Goal: Task Accomplishment & Management: Complete application form

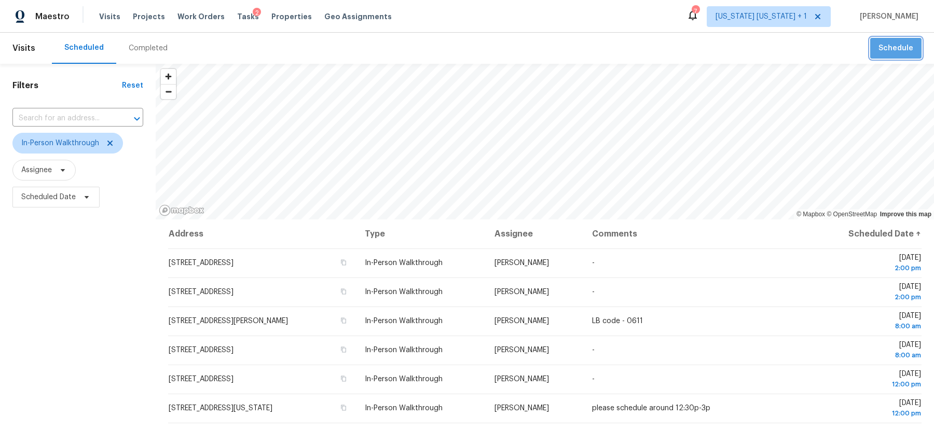
click at [906, 56] on button "Schedule" at bounding box center [895, 48] width 51 height 21
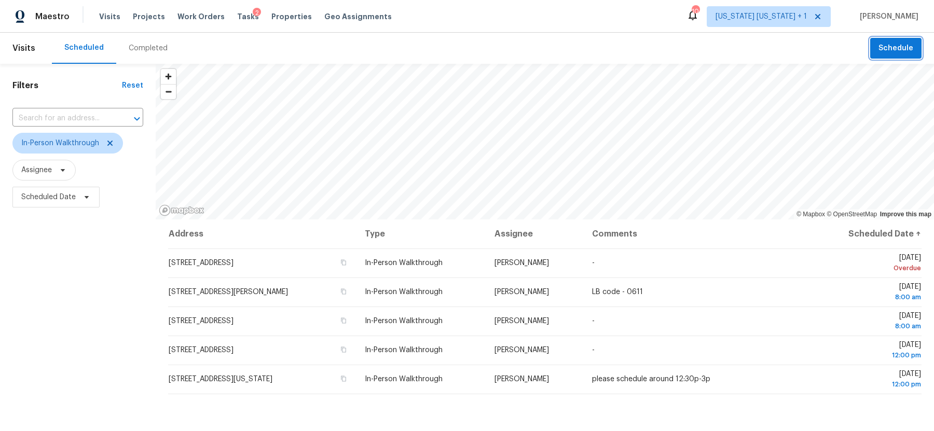
click at [894, 56] on button "Schedule" at bounding box center [895, 48] width 51 height 21
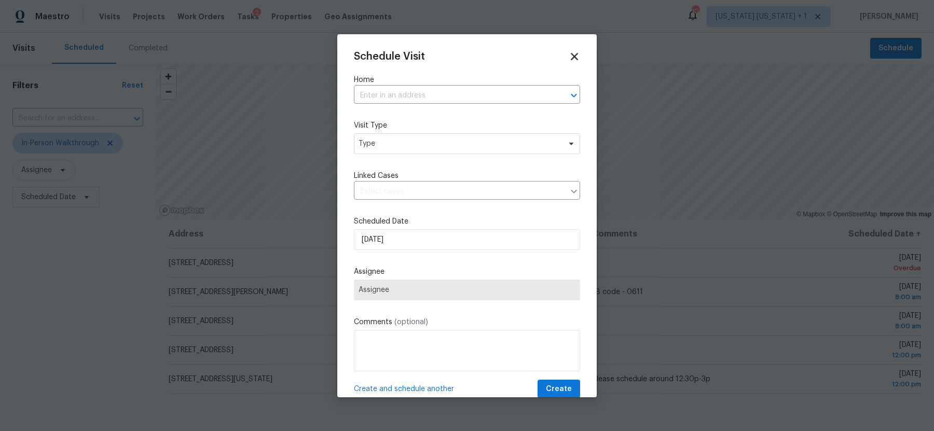
click at [577, 56] on icon at bounding box center [574, 56] width 12 height 12
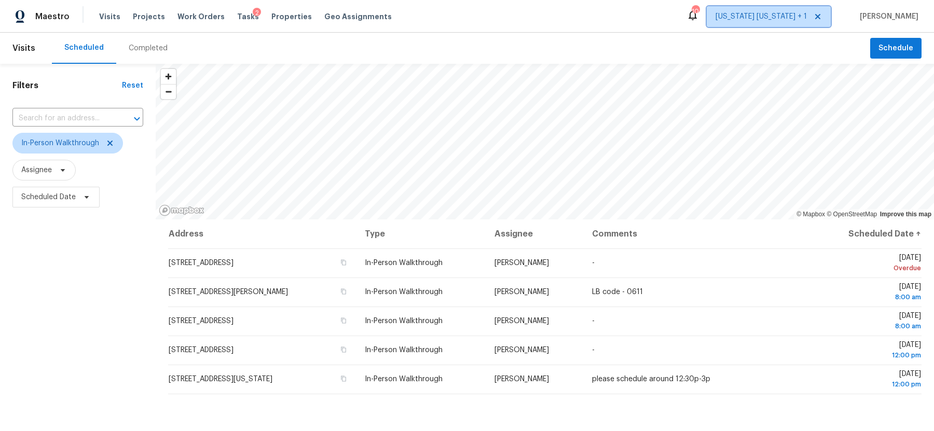
click at [757, 12] on span "New York New Jersey + 1" at bounding box center [760, 16] width 91 height 10
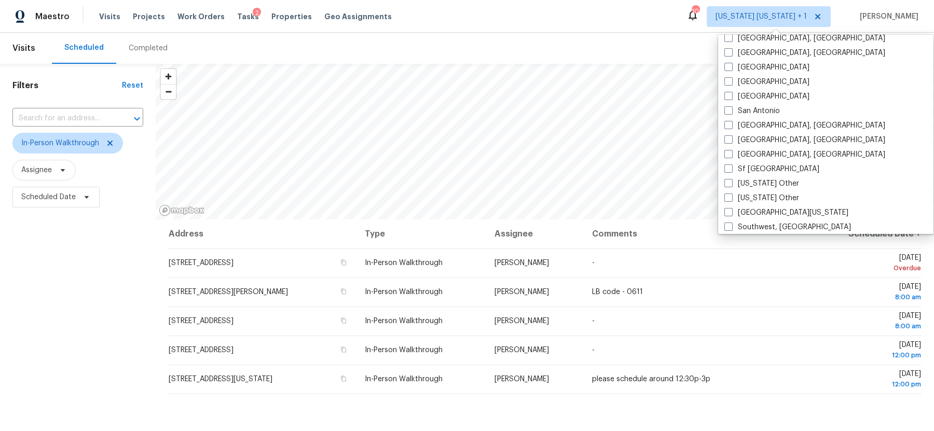
scroll to position [1566, 0]
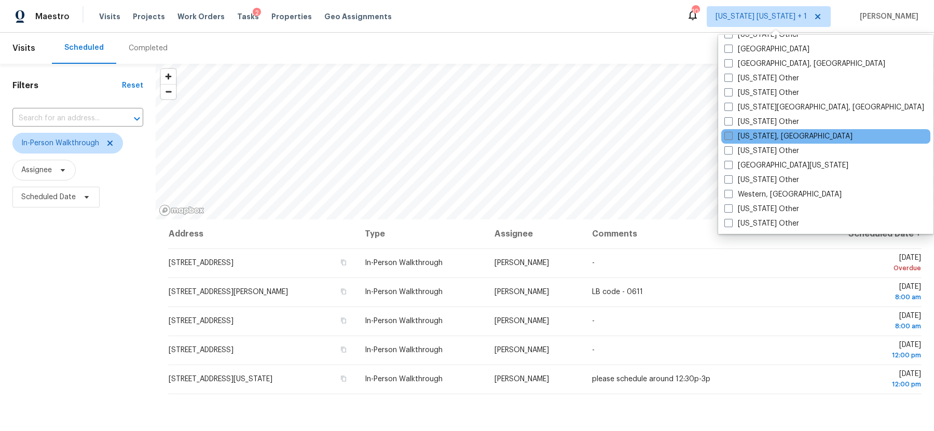
click at [727, 134] on span at bounding box center [728, 136] width 8 height 8
click at [727, 134] on input "Washington, DC" at bounding box center [727, 134] width 7 height 7
checkbox input "true"
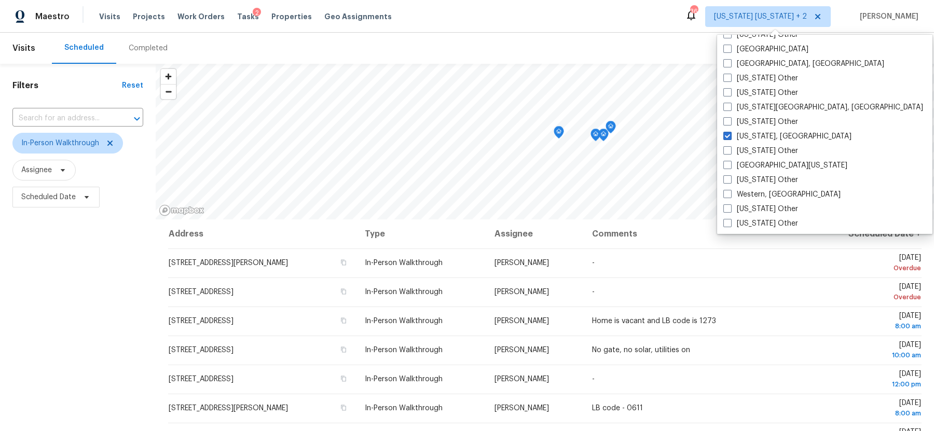
click at [543, 25] on div "Maestro Visits Projects Work Orders Tasks 2 Properties Geo Assignments 36 New Y…" at bounding box center [467, 16] width 934 height 33
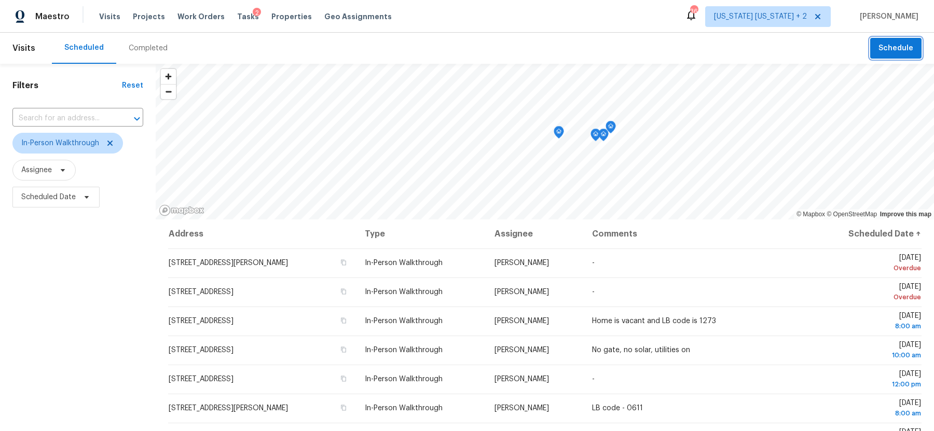
click at [887, 49] on span "Schedule" at bounding box center [895, 48] width 35 height 13
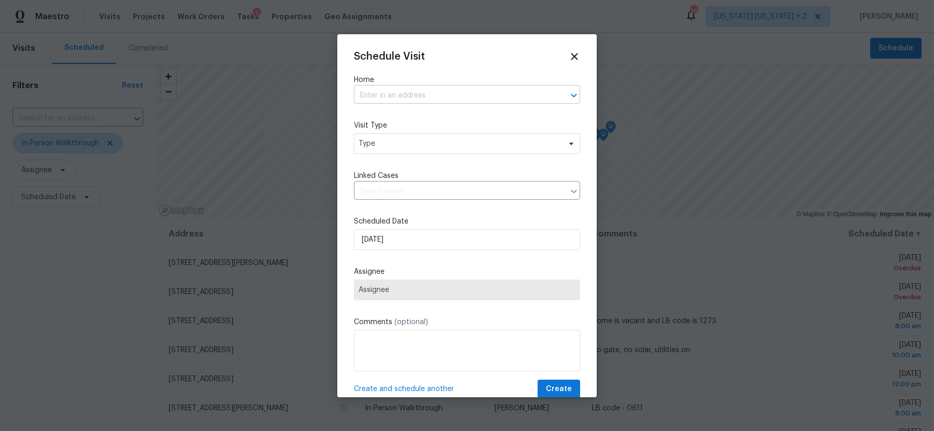
click at [413, 92] on input "text" at bounding box center [452, 96] width 197 height 16
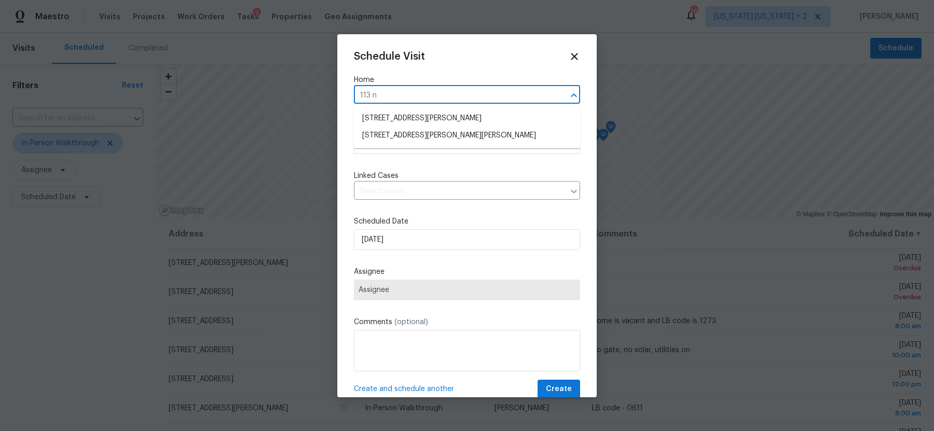
type input "113 n h"
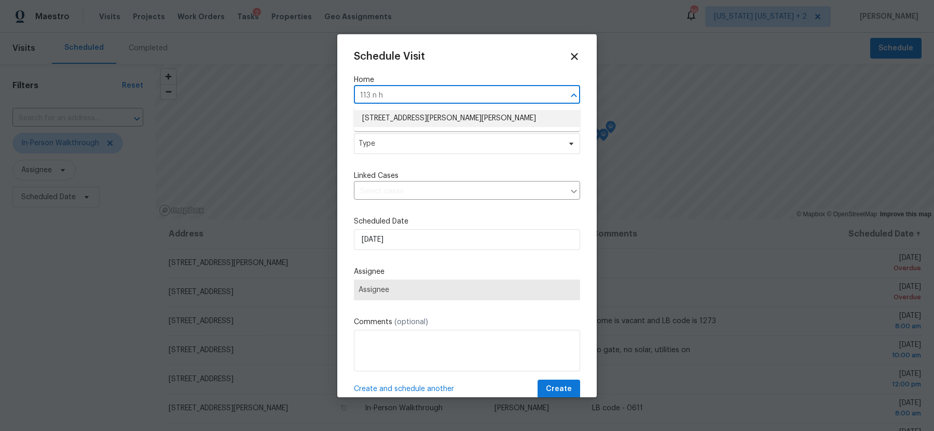
click at [419, 115] on li "113 N Harrison Rd, Sterling, VA 20164" at bounding box center [467, 118] width 226 height 17
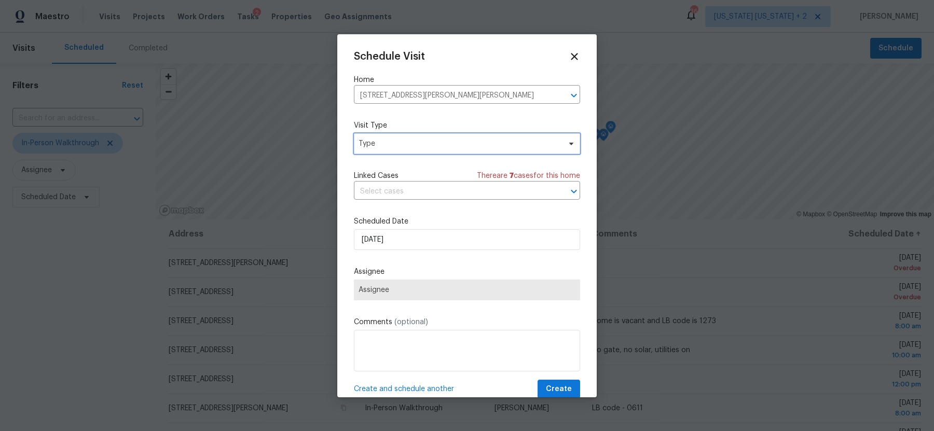
click at [408, 149] on span "Type" at bounding box center [467, 143] width 226 height 21
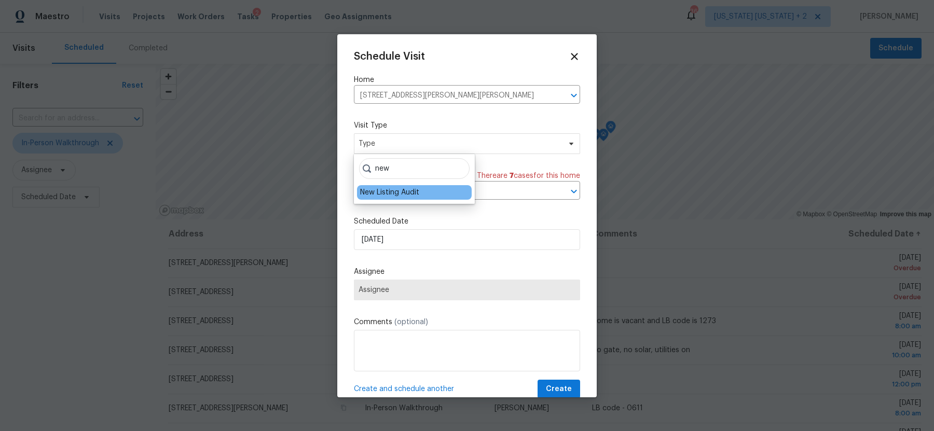
type input "new"
click at [397, 191] on div "New Listing Audit" at bounding box center [389, 192] width 59 height 10
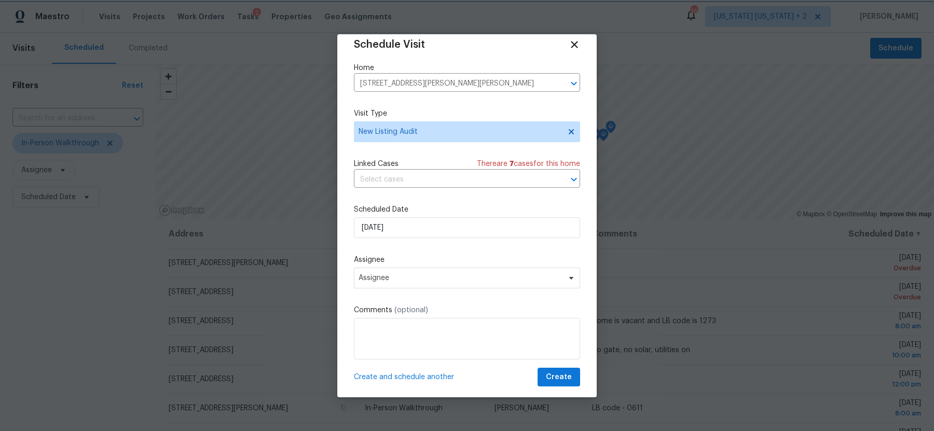
scroll to position [18, 0]
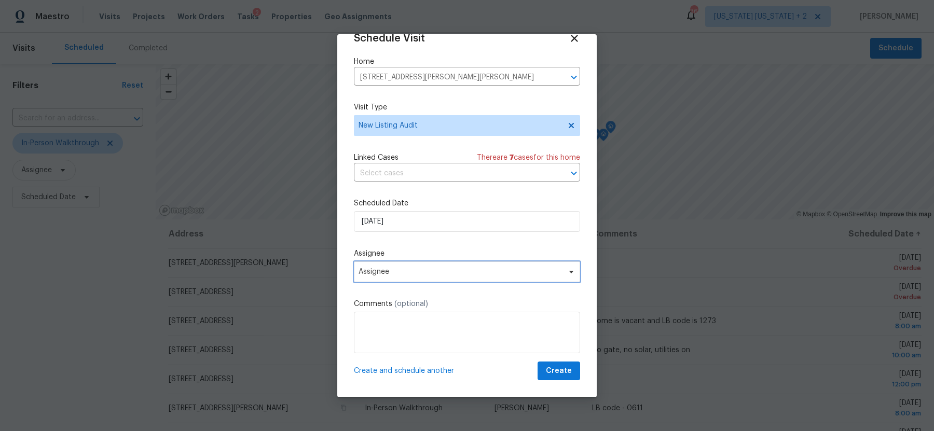
click at [434, 278] on span "Assignee" at bounding box center [467, 271] width 226 height 21
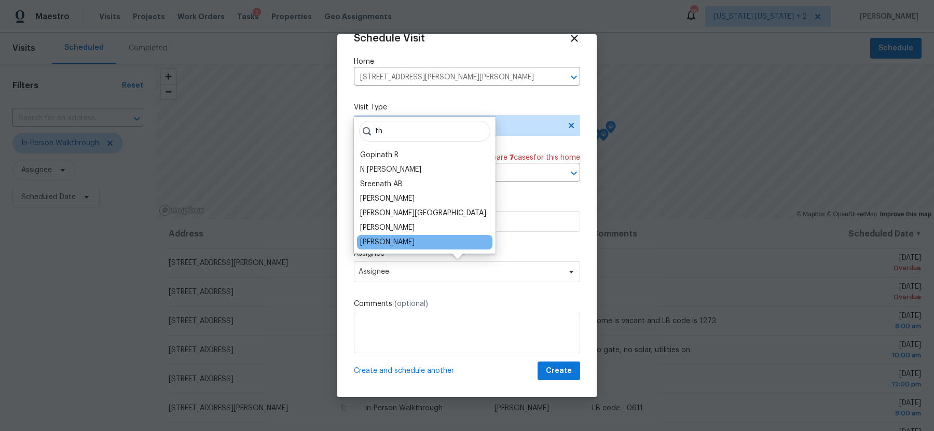
type input "th"
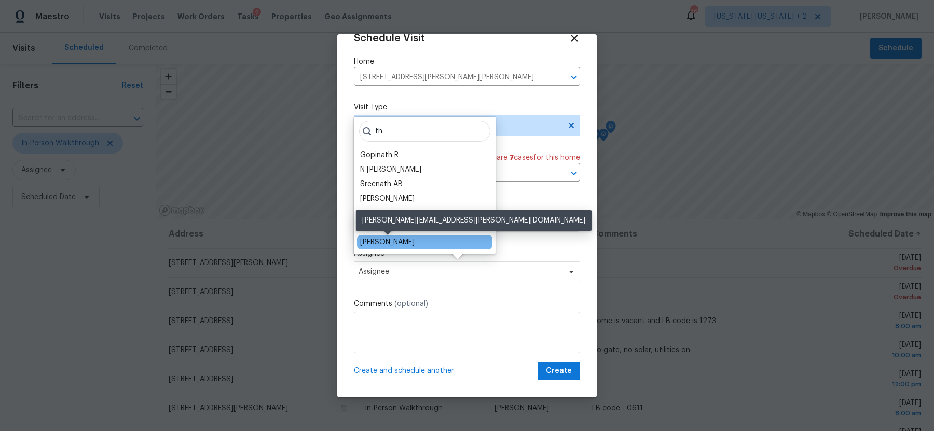
click at [404, 245] on div "[PERSON_NAME]" at bounding box center [387, 242] width 54 height 10
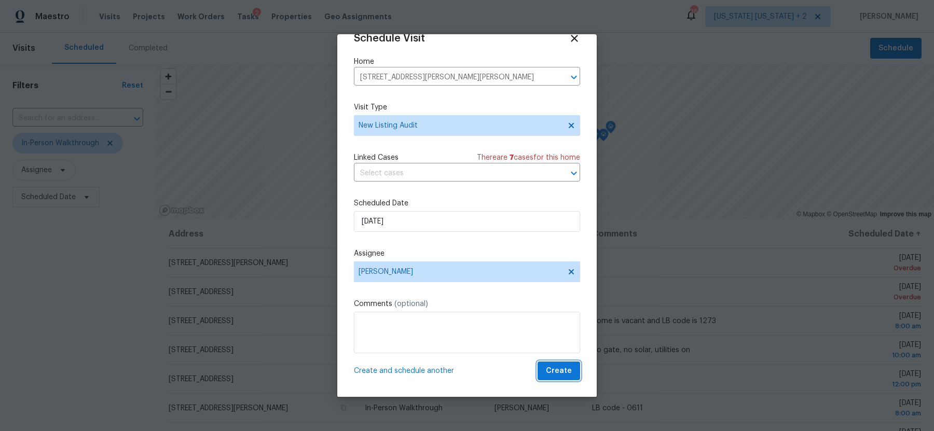
click at [562, 374] on span "Create" at bounding box center [559, 371] width 26 height 13
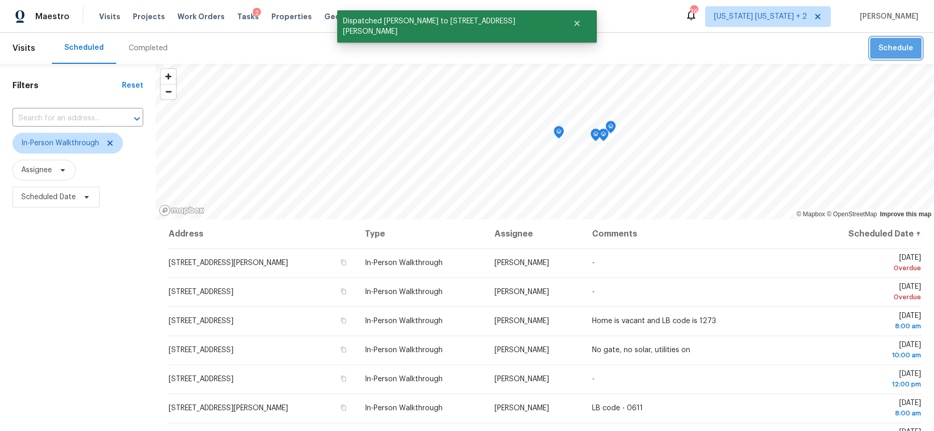
click at [899, 45] on span "Schedule" at bounding box center [895, 48] width 35 height 13
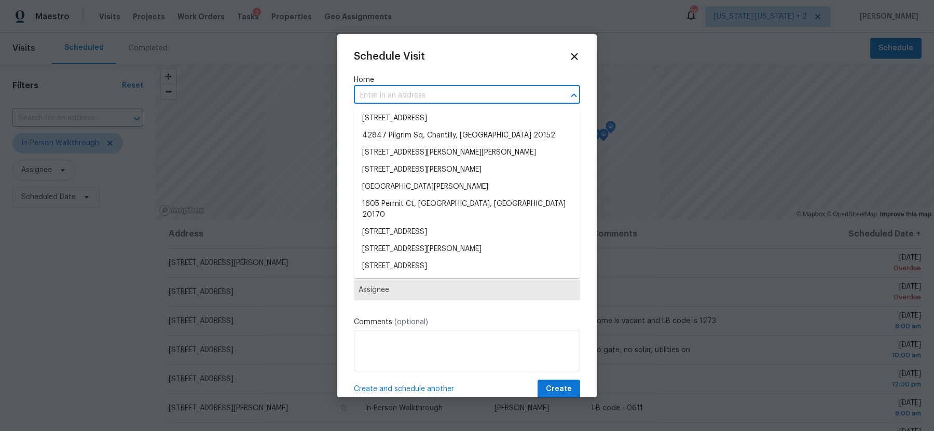
click at [459, 96] on input "text" at bounding box center [452, 96] width 197 height 16
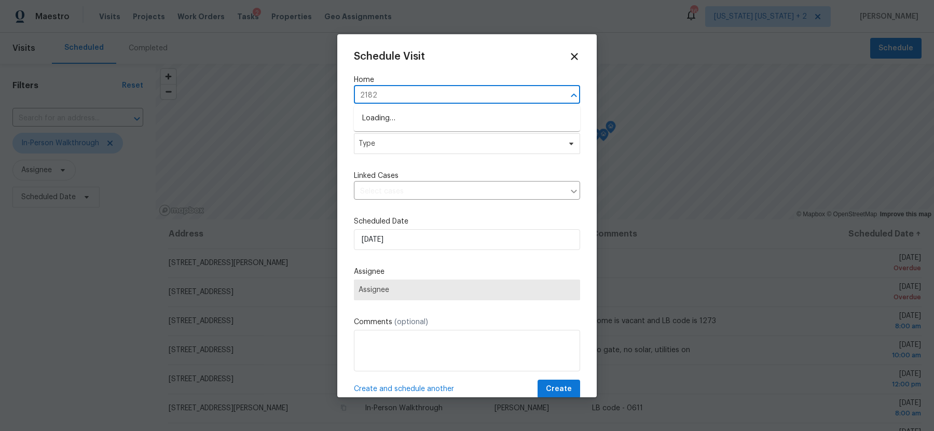
type input "21822"
click at [420, 121] on li "21822 Boneset Way, Germantown, MD 20876" at bounding box center [467, 118] width 226 height 17
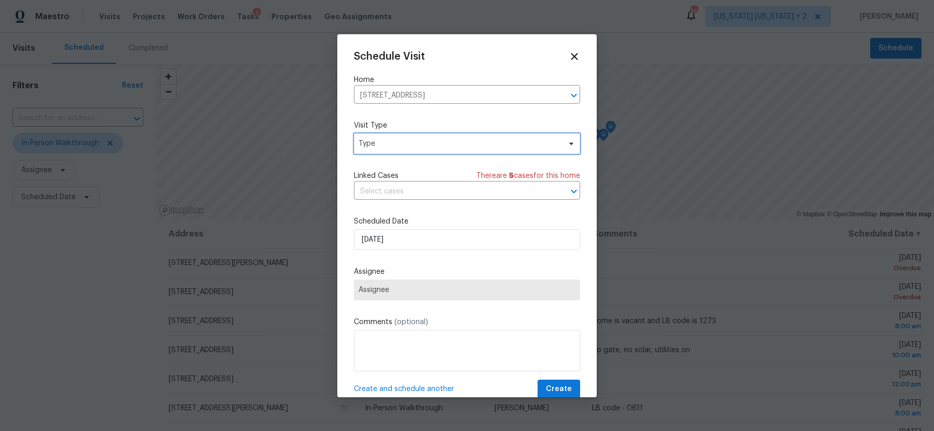
click at [487, 143] on span "Type" at bounding box center [459, 144] width 202 height 10
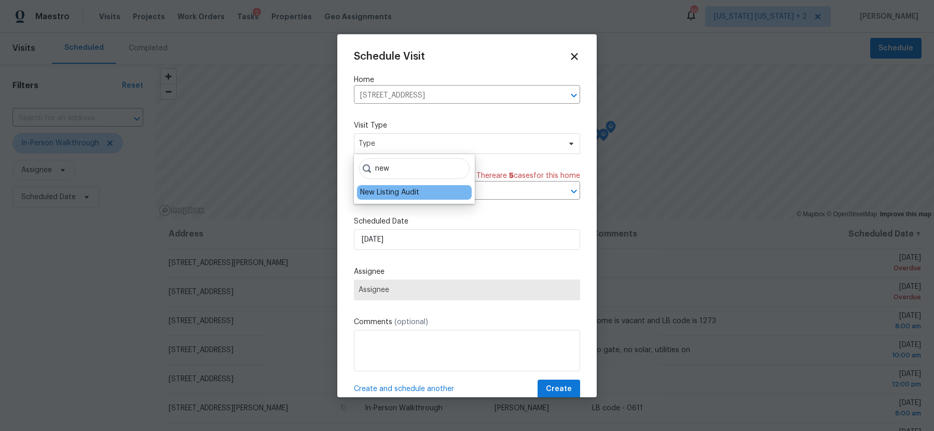
type input "new"
click at [405, 189] on div "New Listing Audit" at bounding box center [389, 192] width 59 height 10
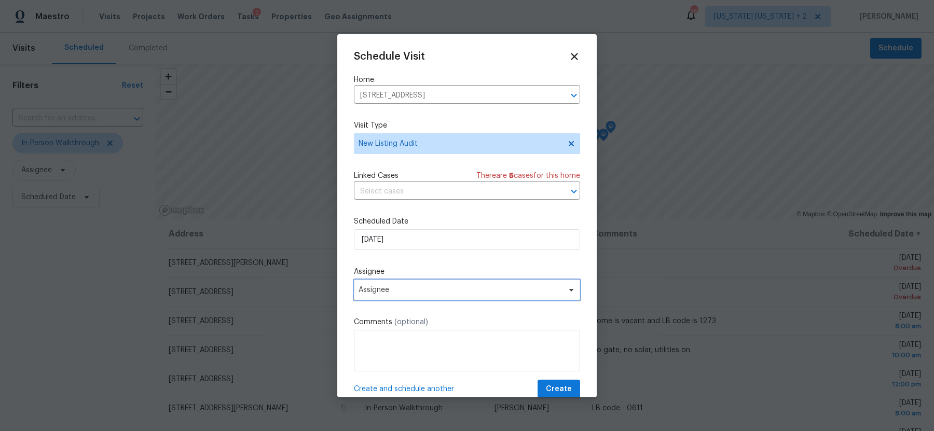
click at [418, 293] on span "Assignee" at bounding box center [459, 290] width 203 height 8
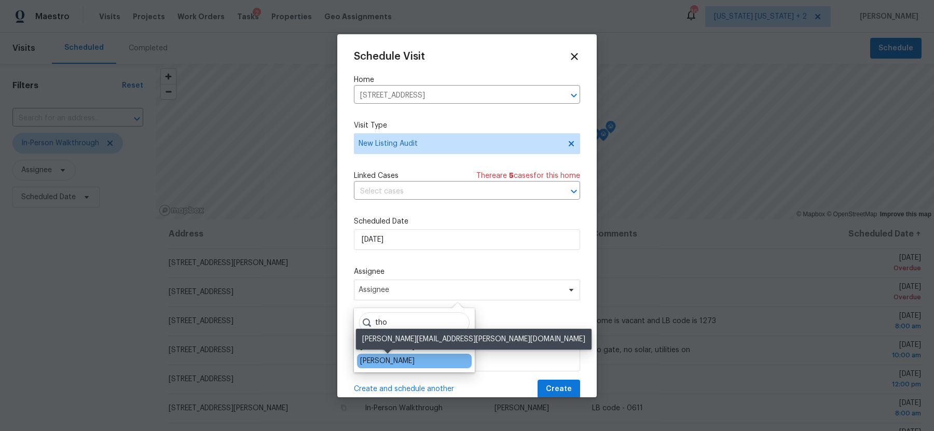
type input "tho"
click at [393, 359] on div "[PERSON_NAME]" at bounding box center [387, 361] width 54 height 10
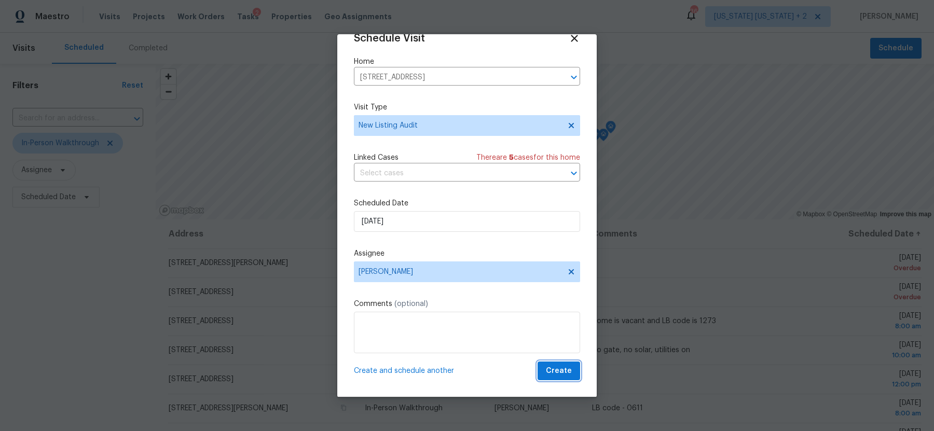
click at [560, 371] on span "Create" at bounding box center [559, 371] width 26 height 13
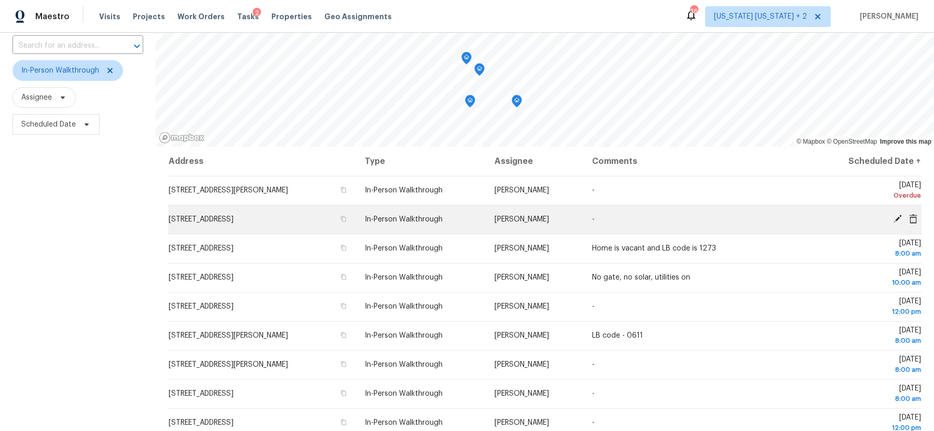
scroll to position [100, 0]
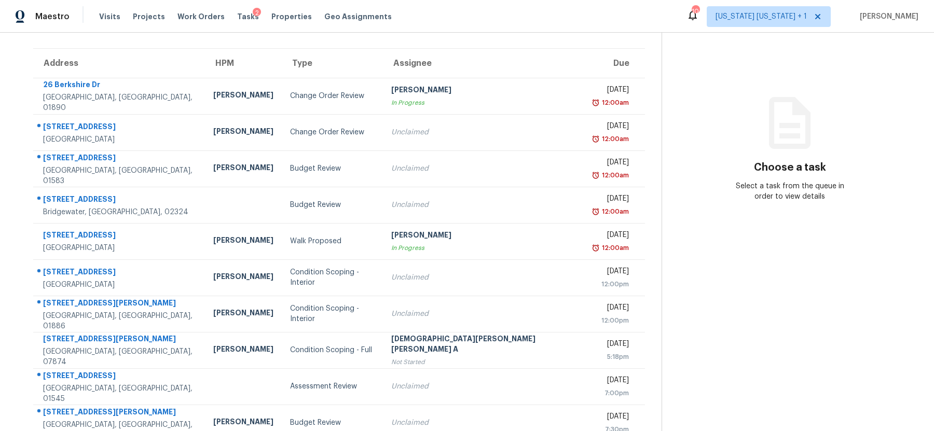
scroll to position [89, 0]
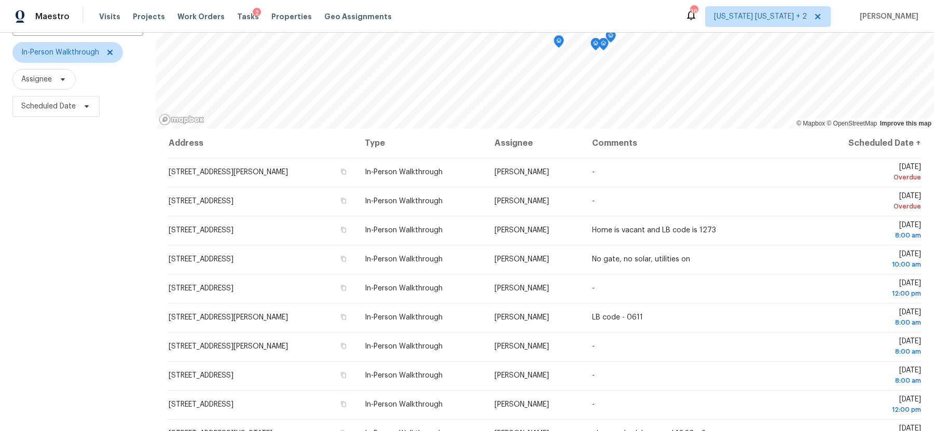
scroll to position [99, 0]
